Goal: Task Accomplishment & Management: Use online tool/utility

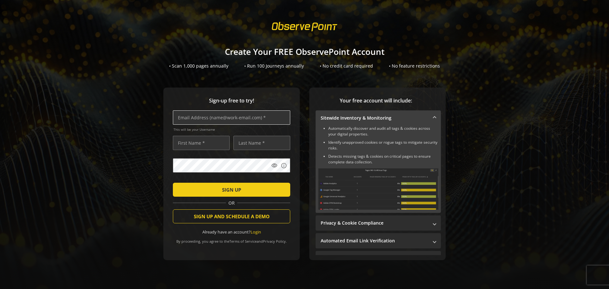
click at [237, 116] on input "text" at bounding box center [231, 117] width 117 height 14
type input "[EMAIL_ADDRESS][DOMAIN_NAME]"
type input "[PERSON_NAME]"
type input "Fleckstein"
click at [272, 166] on mat-icon "visibility" at bounding box center [274, 165] width 6 height 6
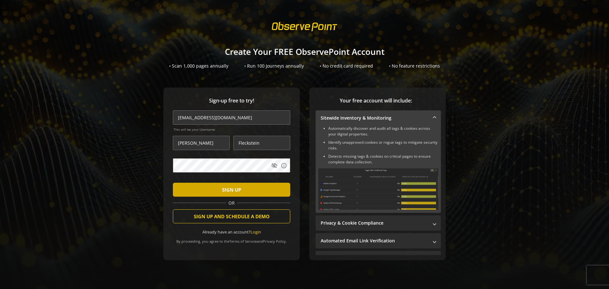
click at [238, 188] on span "SIGN UP" at bounding box center [231, 189] width 19 height 11
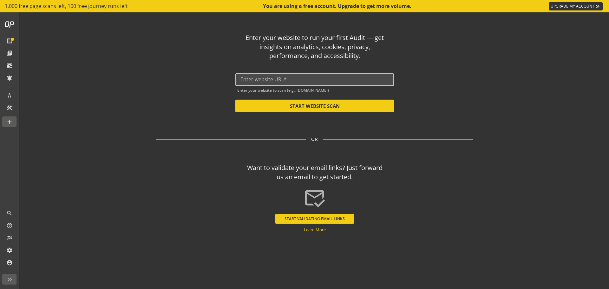
click at [330, 81] on input "text" at bounding box center [314, 79] width 148 height 6
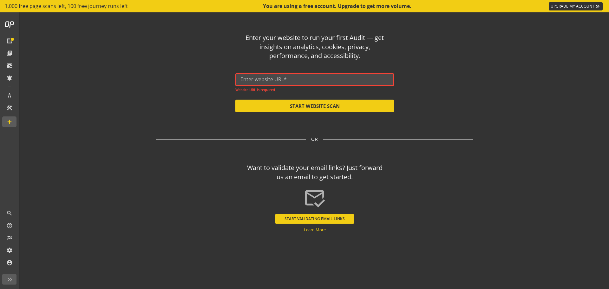
click at [328, 82] on input "text" at bounding box center [314, 79] width 148 height 6
click at [338, 79] on input "text" at bounding box center [314, 79] width 148 height 6
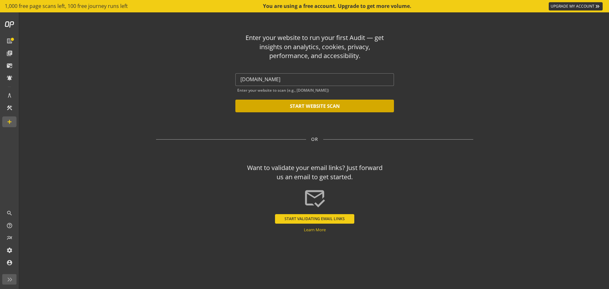
click at [277, 103] on button "START WEBSITE SCAN" at bounding box center [314, 106] width 159 height 13
type input "[URL][DOMAIN_NAME]"
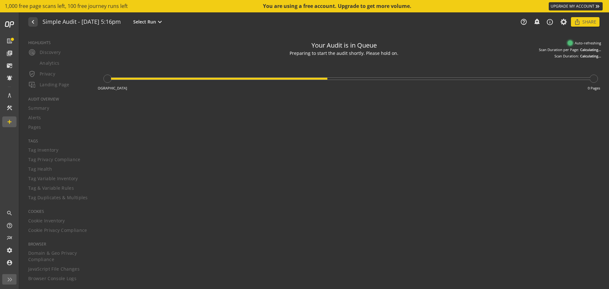
type textarea "Notes can include: -a description of what this audit is validating -changes in …"
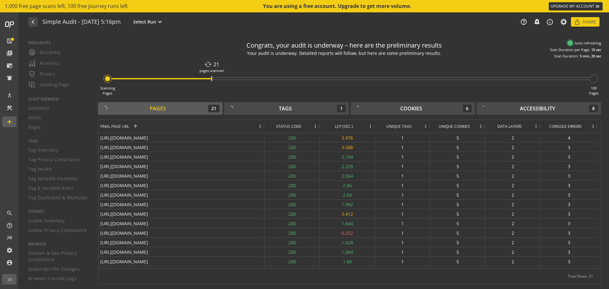
click at [316, 128] on span at bounding box center [315, 126] width 5 height 5
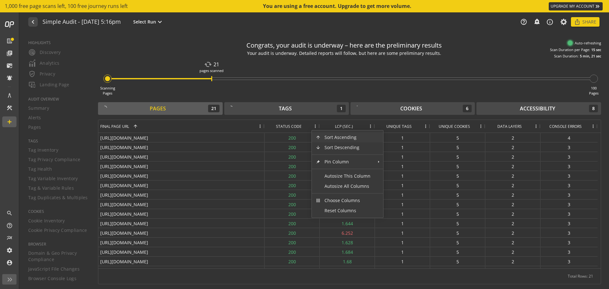
click at [316, 128] on span at bounding box center [315, 126] width 5 height 5
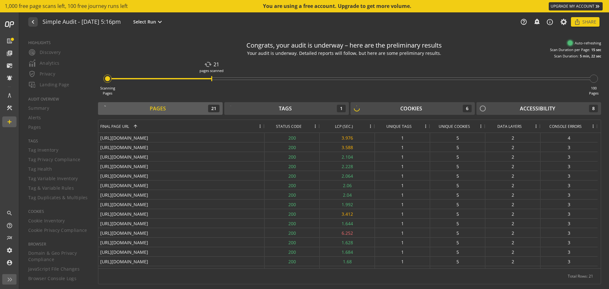
click at [316, 128] on span at bounding box center [315, 126] width 5 height 5
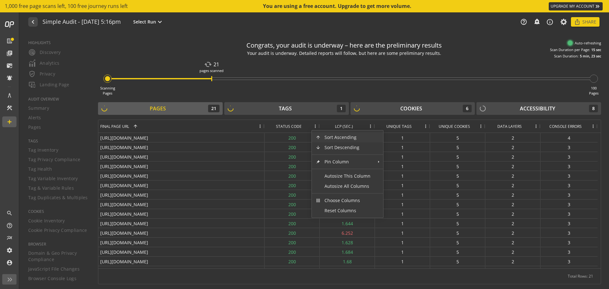
click at [401, 80] on div "Scanning Pages cached 21 pages scanned 100 Pages" at bounding box center [349, 77] width 503 height 37
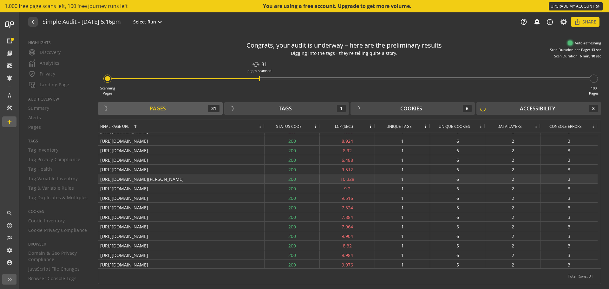
scroll to position [160, 0]
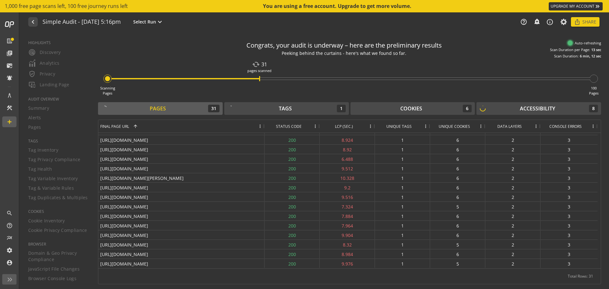
click at [372, 125] on span at bounding box center [370, 126] width 5 height 5
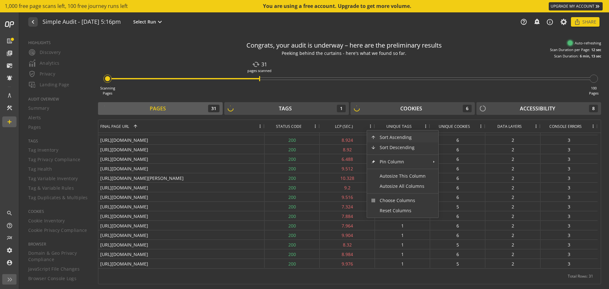
click at [339, 125] on span "LCP (SEC.)" at bounding box center [344, 126] width 18 height 5
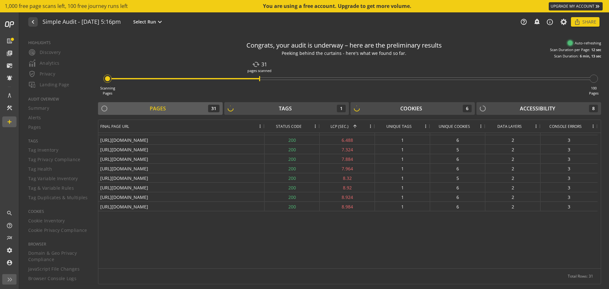
scroll to position [0, 0]
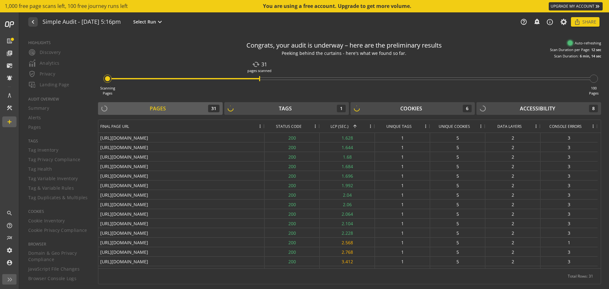
click at [344, 124] on span "LCP (SEC.)" at bounding box center [339, 126] width 18 height 5
click at [347, 128] on span "LCP (SEC.)" at bounding box center [339, 126] width 18 height 5
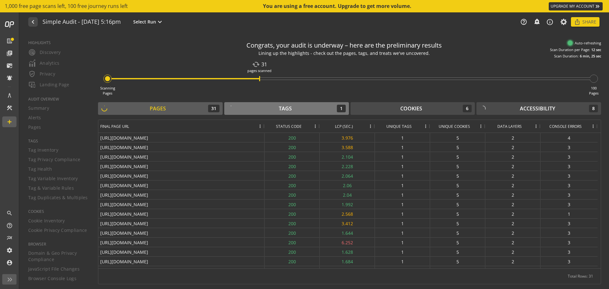
click at [272, 108] on div "Tags 1" at bounding box center [286, 109] width 118 height 8
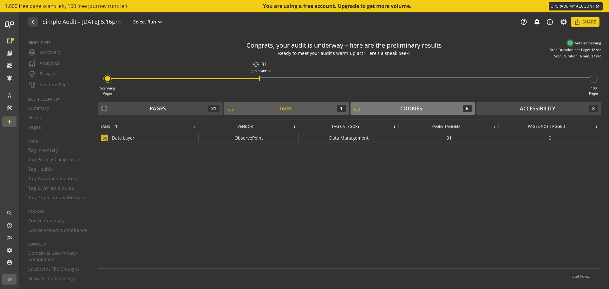
click at [391, 108] on div "Cookies 6" at bounding box center [413, 109] width 118 height 8
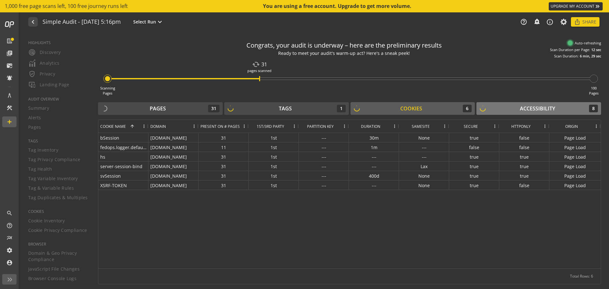
click at [493, 107] on div "Accessibility 8" at bounding box center [539, 109] width 118 height 8
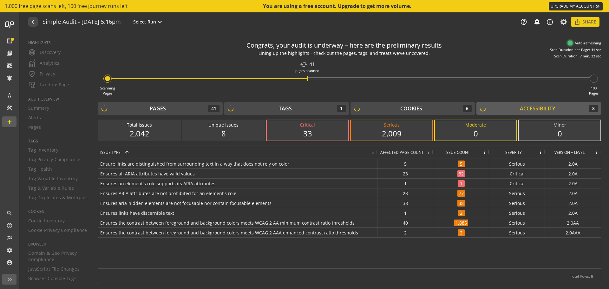
click at [316, 133] on div "33" at bounding box center [307, 133] width 69 height 11
click at [313, 132] on div "33" at bounding box center [307, 133] width 69 height 11
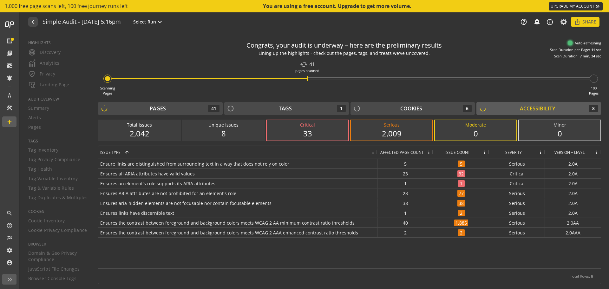
click at [321, 130] on div "33" at bounding box center [307, 133] width 69 height 11
click at [331, 126] on div "Critical" at bounding box center [307, 125] width 69 height 6
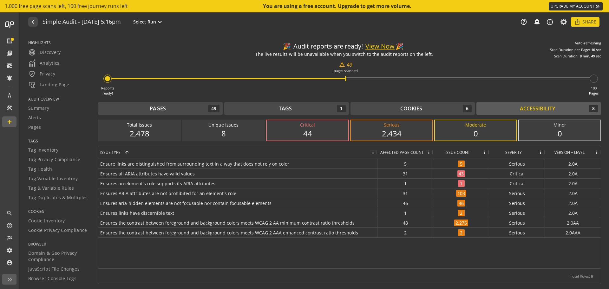
click at [367, 45] on button "View Now" at bounding box center [379, 46] width 29 height 9
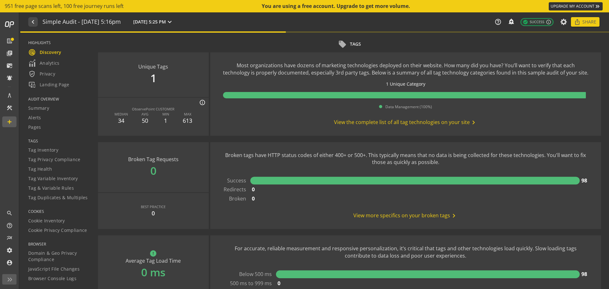
scroll to position [349, 0]
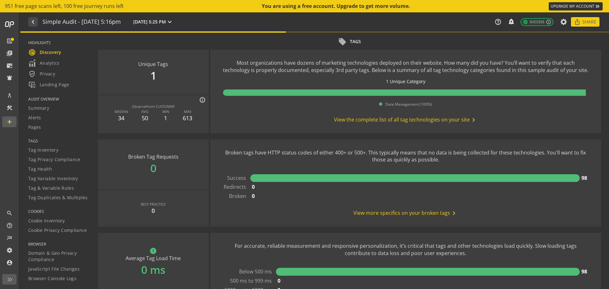
click at [359, 120] on span "View the complete list of all tag technologies on your site chevron_right" at bounding box center [405, 120] width 143 height 8
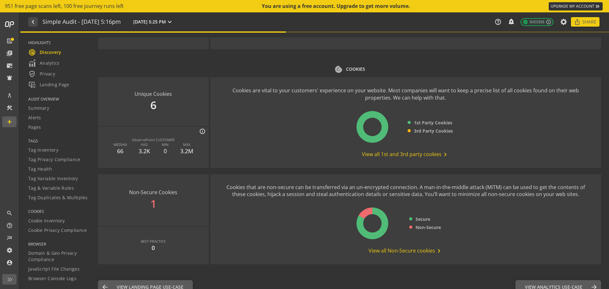
scroll to position [712, 0]
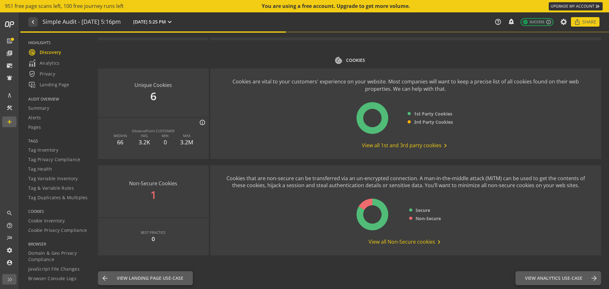
drag, startPoint x: 272, startPoint y: 207, endPoint x: 277, endPoint y: 208, distance: 5.1
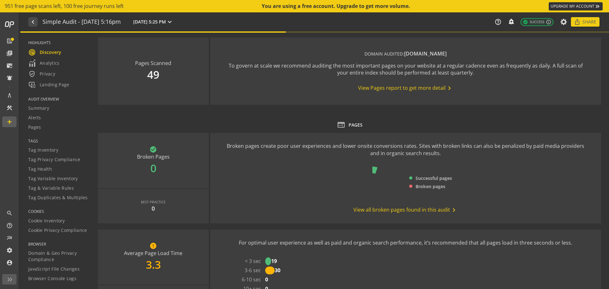
type textarea "Notes can include: -a description of what this audit is validating -changes in …"
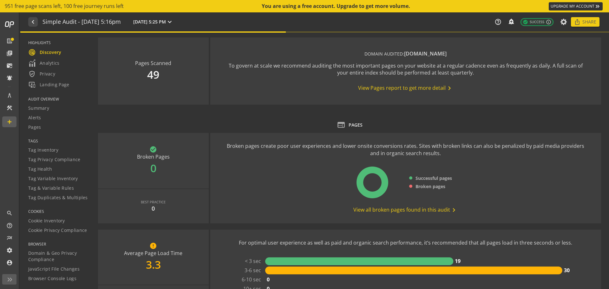
drag, startPoint x: 301, startPoint y: 173, endPoint x: 295, endPoint y: 169, distance: 7.8
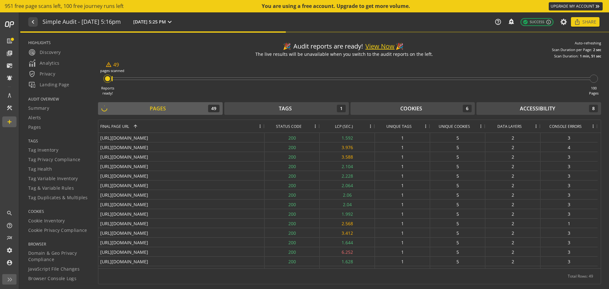
drag, startPoint x: 110, startPoint y: 79, endPoint x: 114, endPoint y: 78, distance: 3.9
click at [114, 78] on div "Reports ready! warning_amber 49 pages scanned 100 Pages" at bounding box center [349, 77] width 503 height 37
click at [114, 78] on div at bounding box center [352, 78] width 478 height 3
click at [311, 107] on div "Tags 1" at bounding box center [286, 109] width 118 height 8
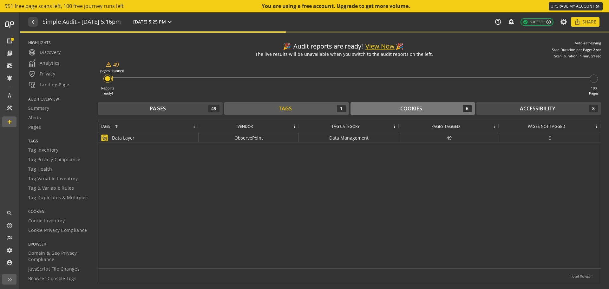
click at [419, 103] on div "🎉 Audit reports are ready! View Now 🎉 The live results will be unavailable when…" at bounding box center [349, 160] width 503 height 247
drag, startPoint x: 419, startPoint y: 105, endPoint x: 417, endPoint y: 108, distance: 3.4
click at [417, 108] on div "Cookies" at bounding box center [411, 108] width 22 height 7
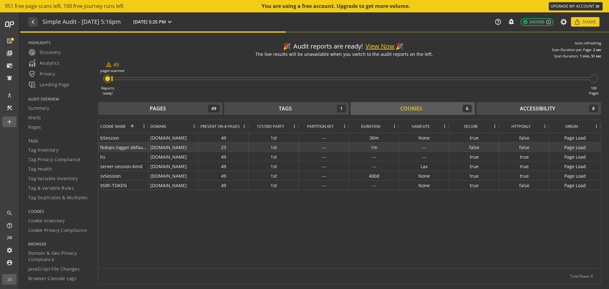
click at [481, 143] on div "false" at bounding box center [474, 146] width 50 height 9
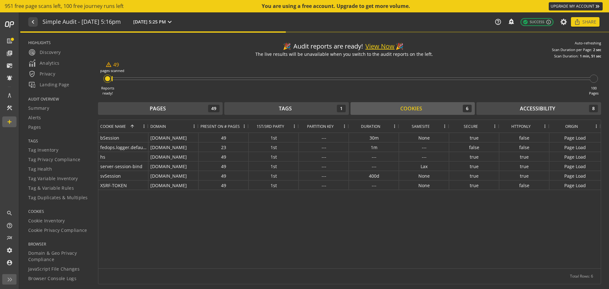
click at [311, 100] on div "🎉 Audit reports are ready! View Now 🎉 The live results will be unavailable when…" at bounding box center [349, 160] width 503 height 247
click at [310, 105] on div "Tags 1" at bounding box center [286, 109] width 118 height 8
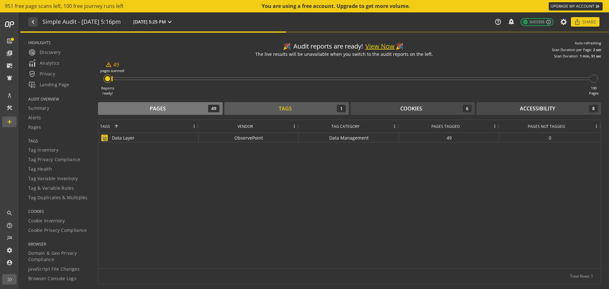
click at [201, 112] on div "Pages 49" at bounding box center [160, 109] width 118 height 8
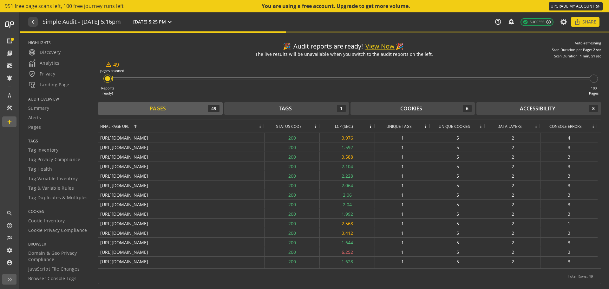
click at [443, 49] on div "🎉 Audit reports are ready! View Now 🎉 The live results will be unavailable when…" at bounding box center [349, 47] width 503 height 21
drag, startPoint x: 430, startPoint y: 57, endPoint x: 377, endPoint y: 53, distance: 52.4
click at [377, 53] on div "The live results will be unavailable when you switch to the audit reports on th…" at bounding box center [344, 54] width 178 height 6
click at [175, 109] on div "Pages 49" at bounding box center [160, 109] width 118 height 8
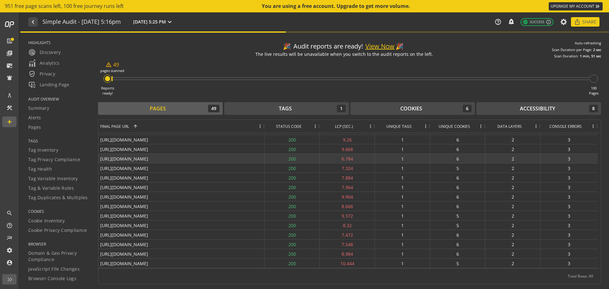
scroll to position [331, 0]
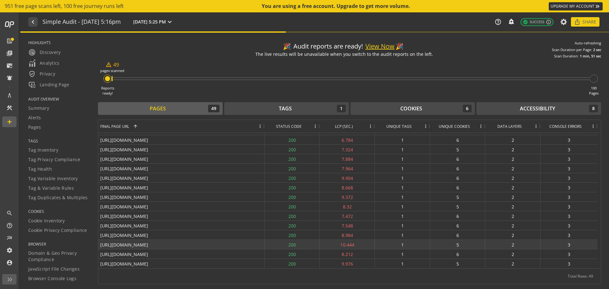
click at [279, 247] on div "200" at bounding box center [291, 244] width 55 height 9
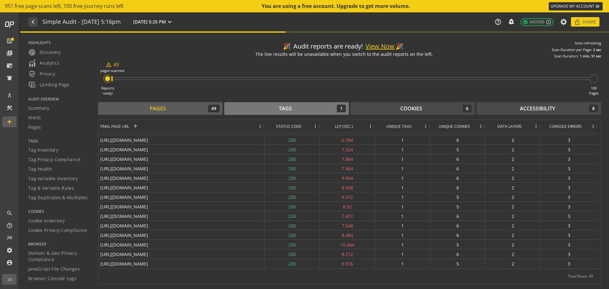
click at [250, 105] on div "Tags 1" at bounding box center [286, 109] width 118 height 8
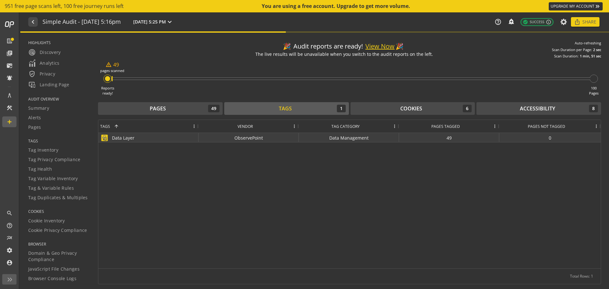
click at [203, 137] on div "ObservePoint" at bounding box center [249, 137] width 100 height 9
click at [186, 104] on button "Pages 49" at bounding box center [160, 108] width 125 height 13
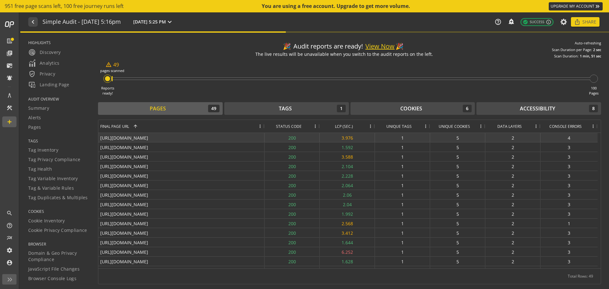
click at [169, 139] on div "[URL][DOMAIN_NAME]" at bounding box center [181, 137] width 166 height 9
click at [521, 109] on div "Accessibility" at bounding box center [537, 108] width 35 height 7
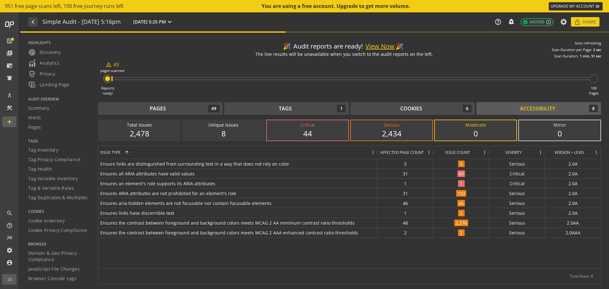
click at [412, 131] on div "2,434" at bounding box center [391, 133] width 69 height 11
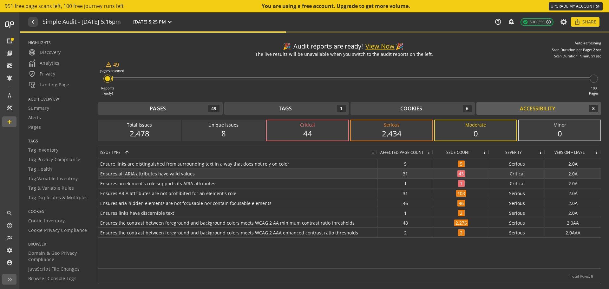
click at [318, 177] on span "Ensures all ARIA attributes have valid values" at bounding box center [237, 173] width 275 height 9
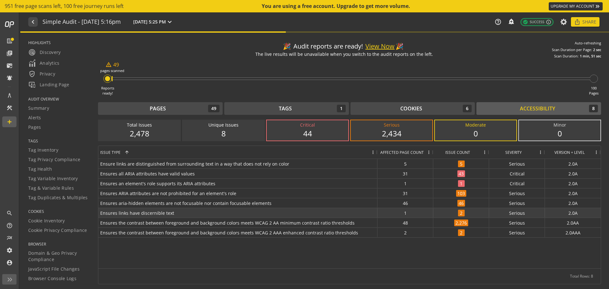
click at [224, 216] on span "Ensures links have discernible text" at bounding box center [237, 212] width 275 height 9
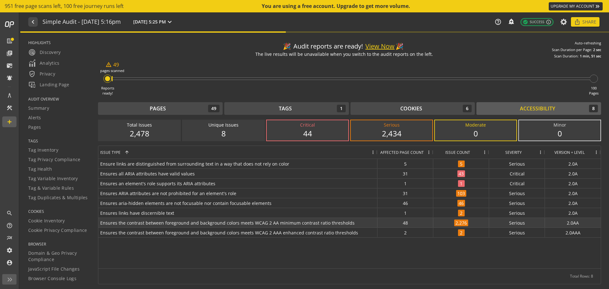
click at [451, 225] on div "2,276" at bounding box center [461, 223] width 56 height 10
click at [460, 159] on div "5" at bounding box center [461, 164] width 56 height 10
